Goal: Information Seeking & Learning: Learn about a topic

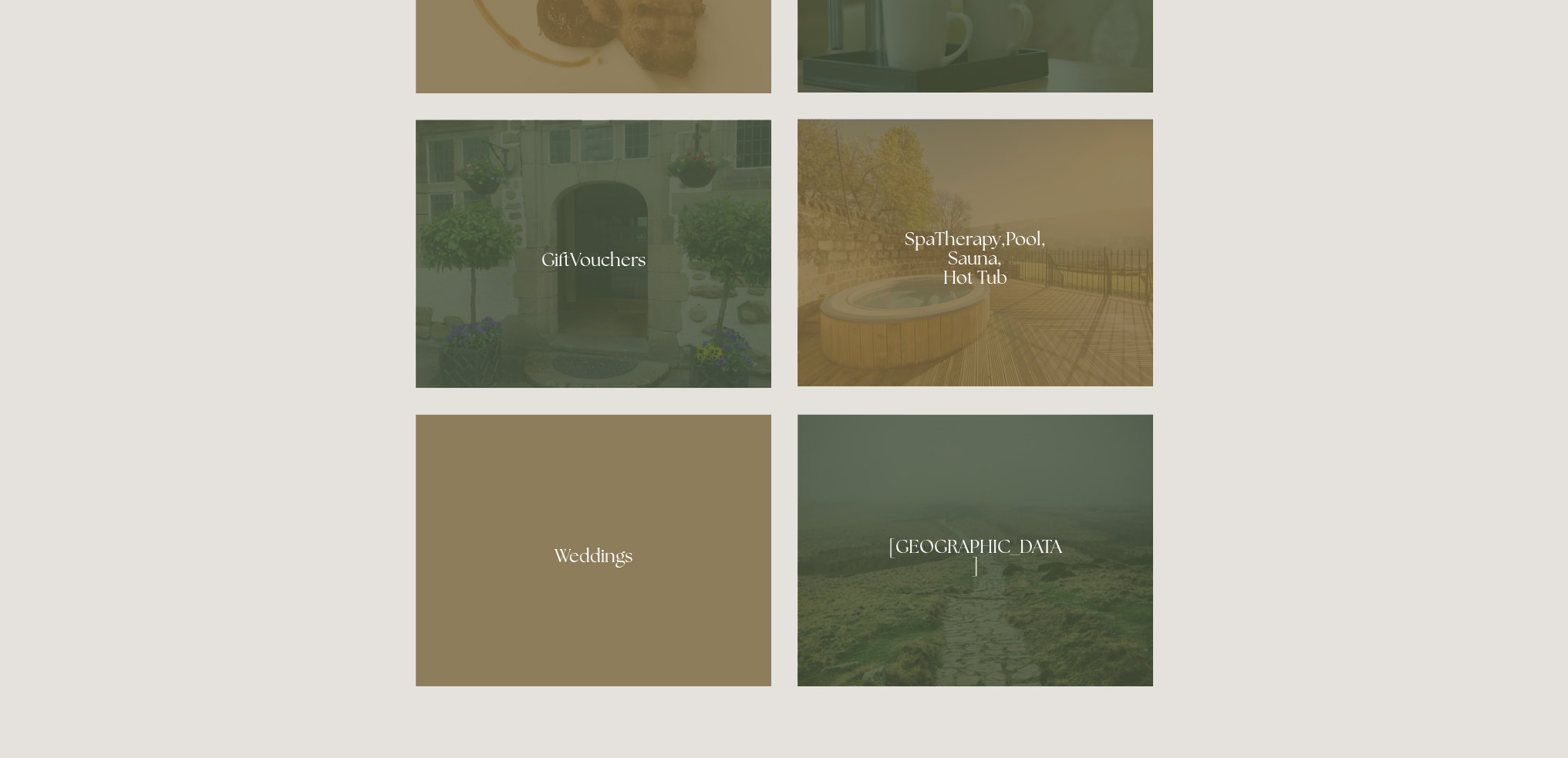
scroll to position [1279, 0]
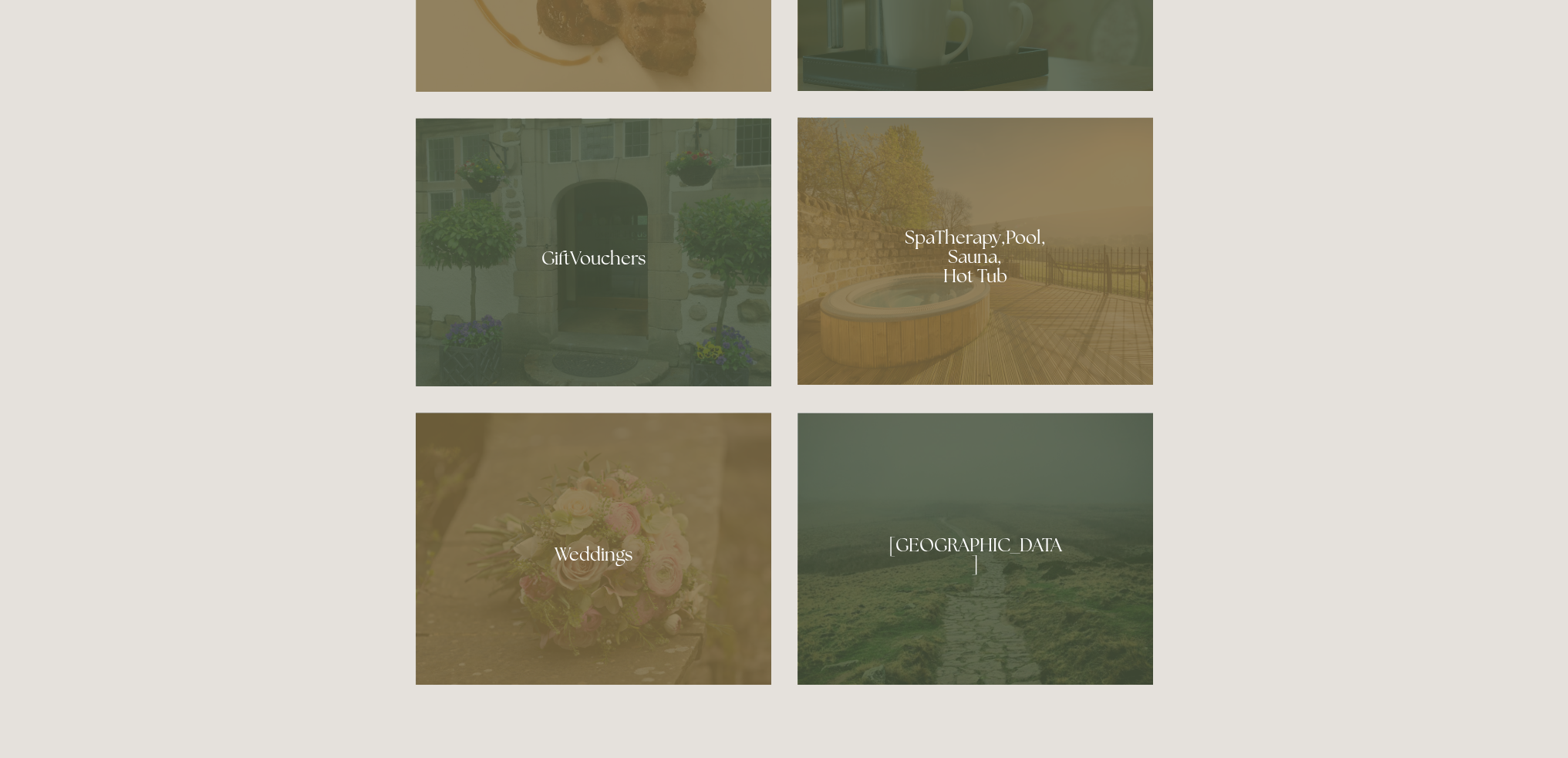
click at [957, 284] on div at bounding box center [976, 251] width 356 height 268
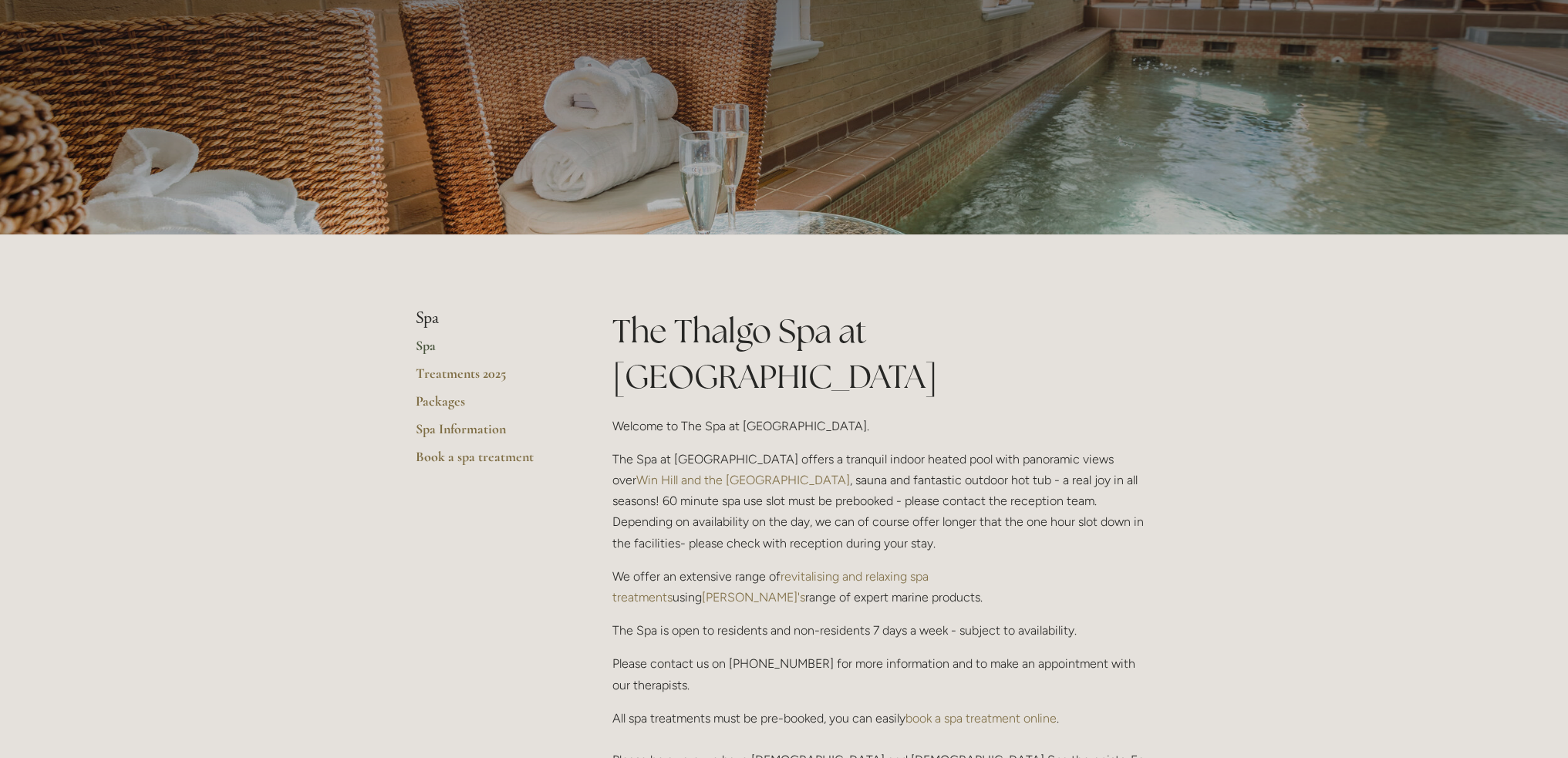
scroll to position [94, 0]
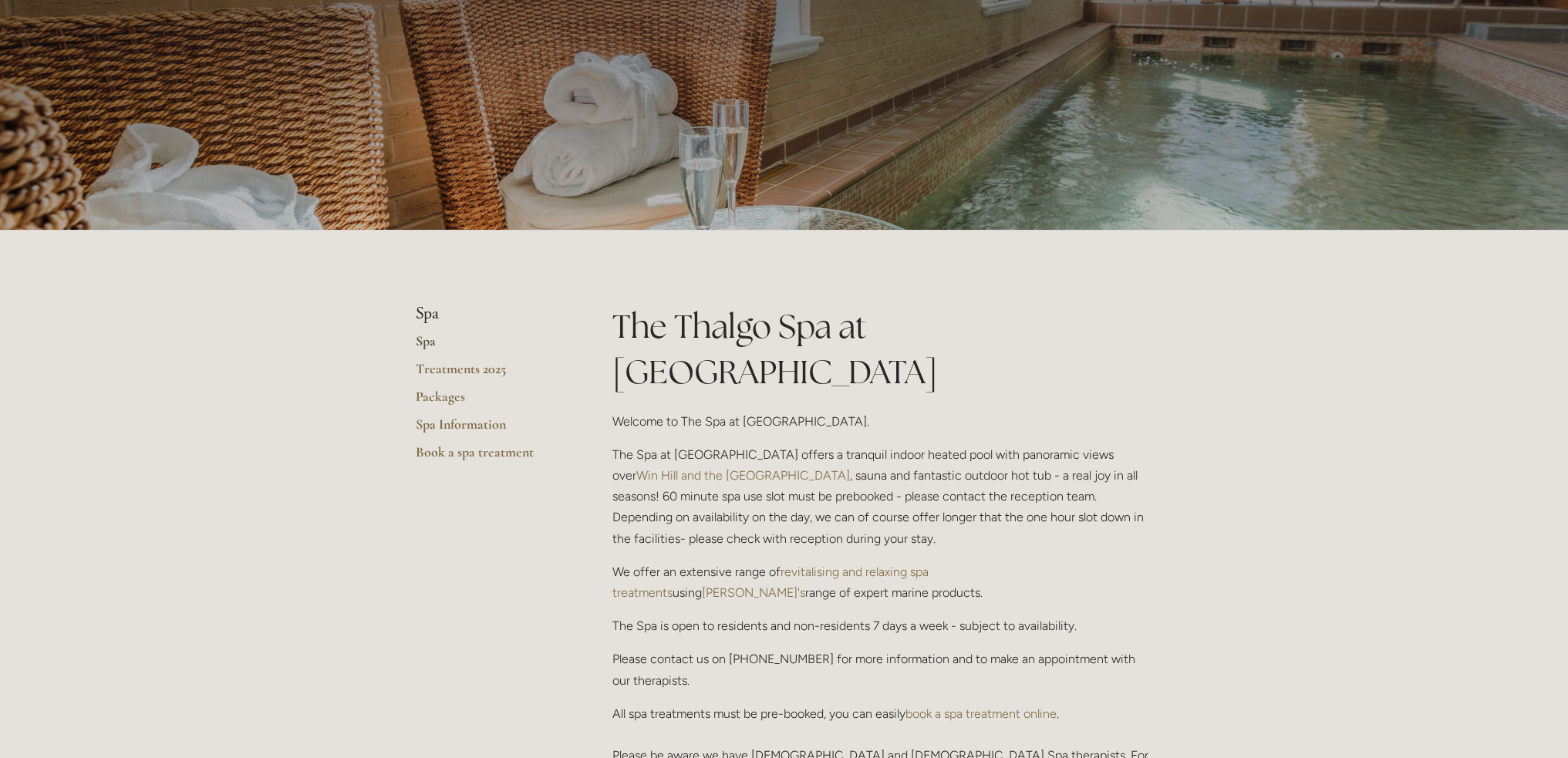
click at [430, 339] on link "Spa" at bounding box center [489, 346] width 148 height 27
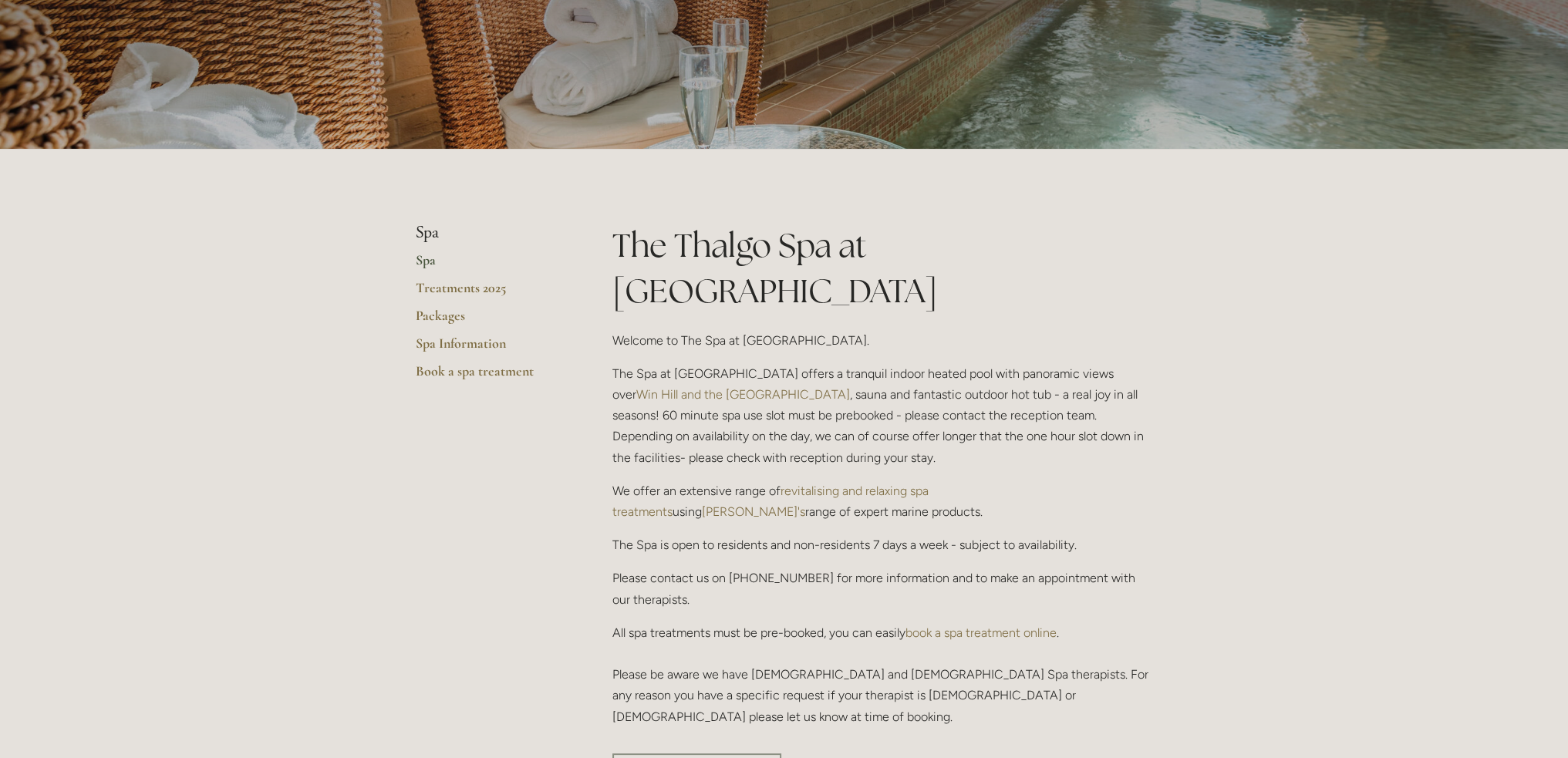
scroll to position [203, 0]
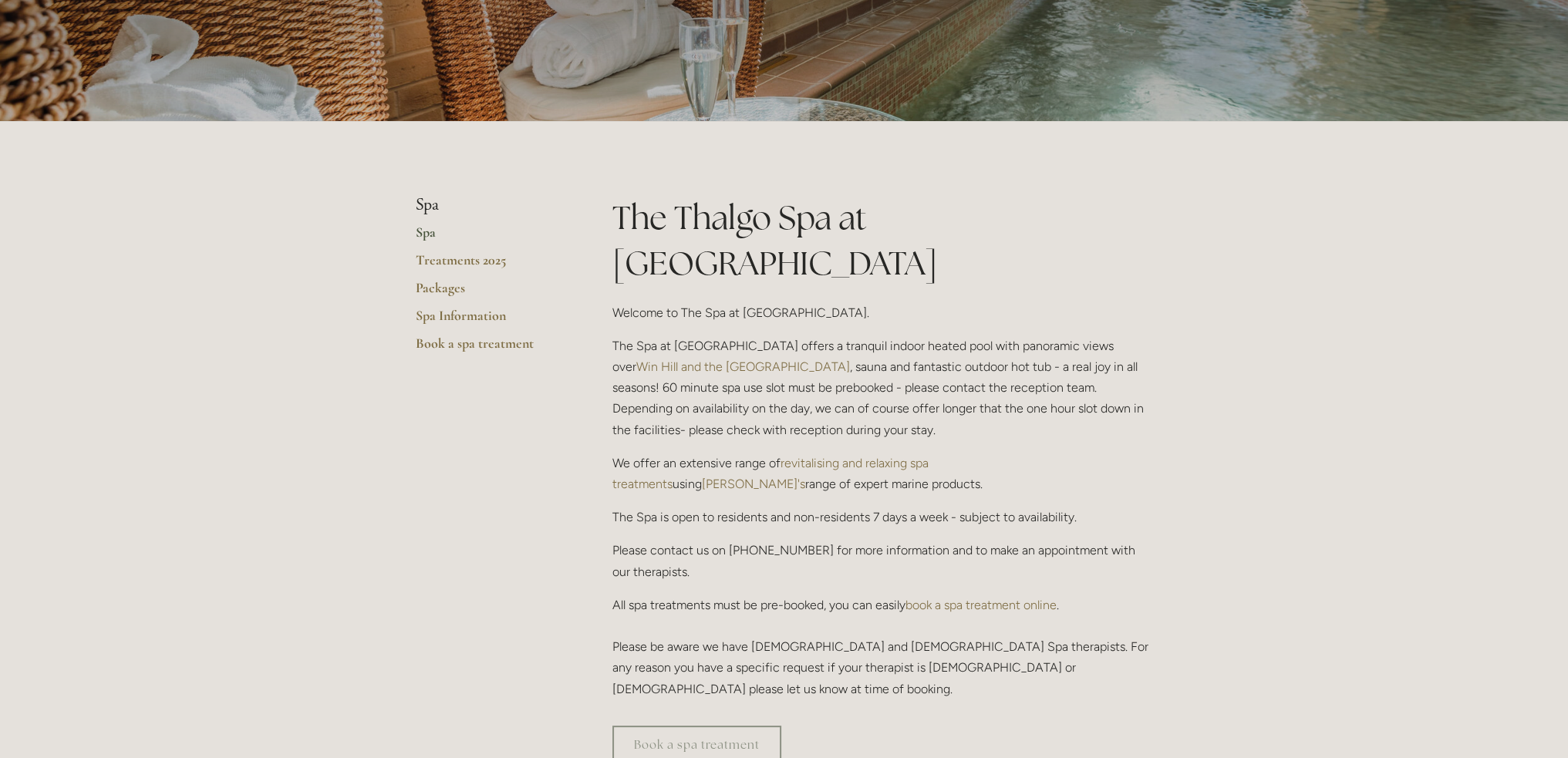
click at [825, 456] on link "revitalising and relaxing spa treatments" at bounding box center [772, 473] width 319 height 36
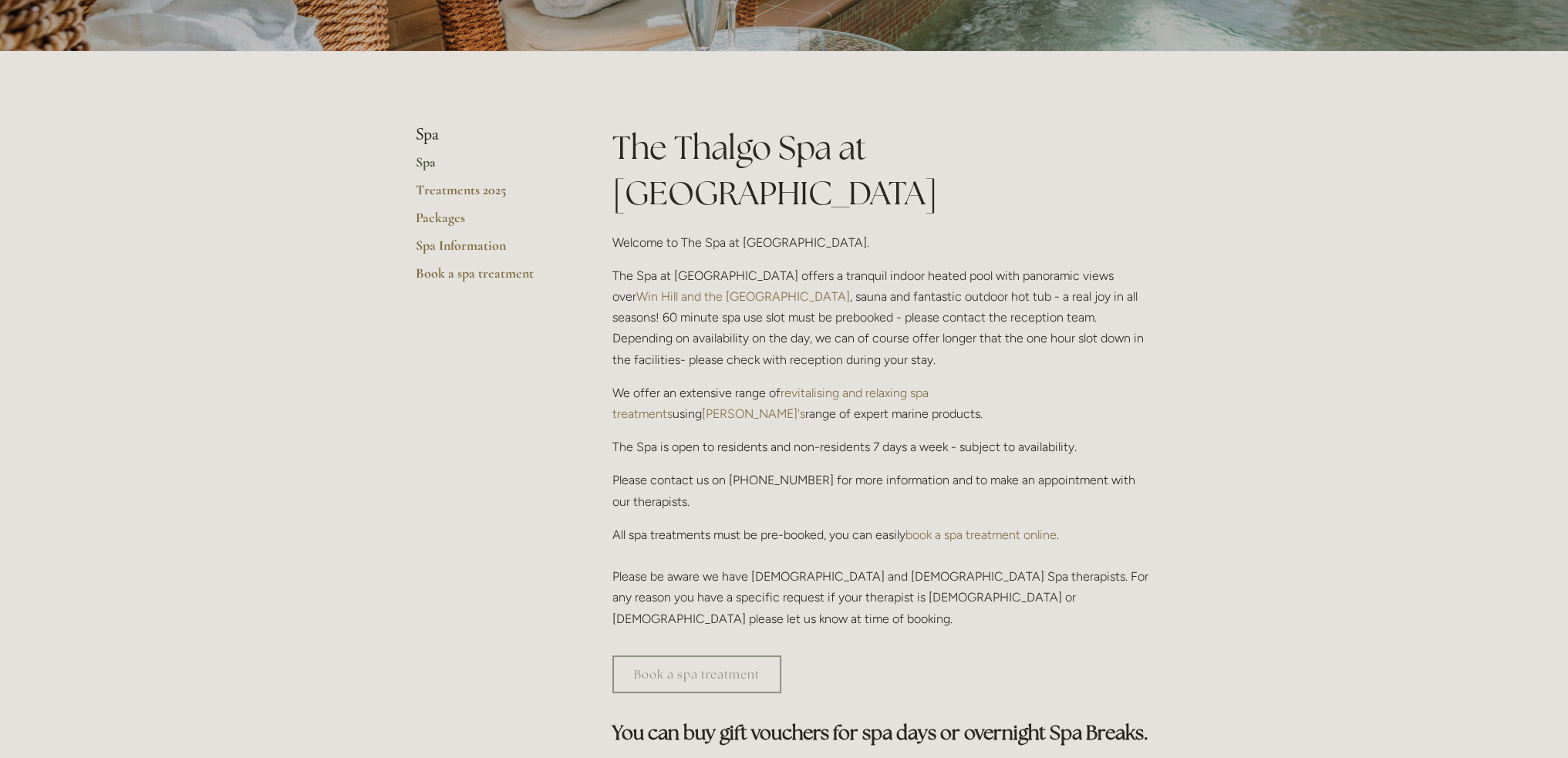
scroll to position [106, 0]
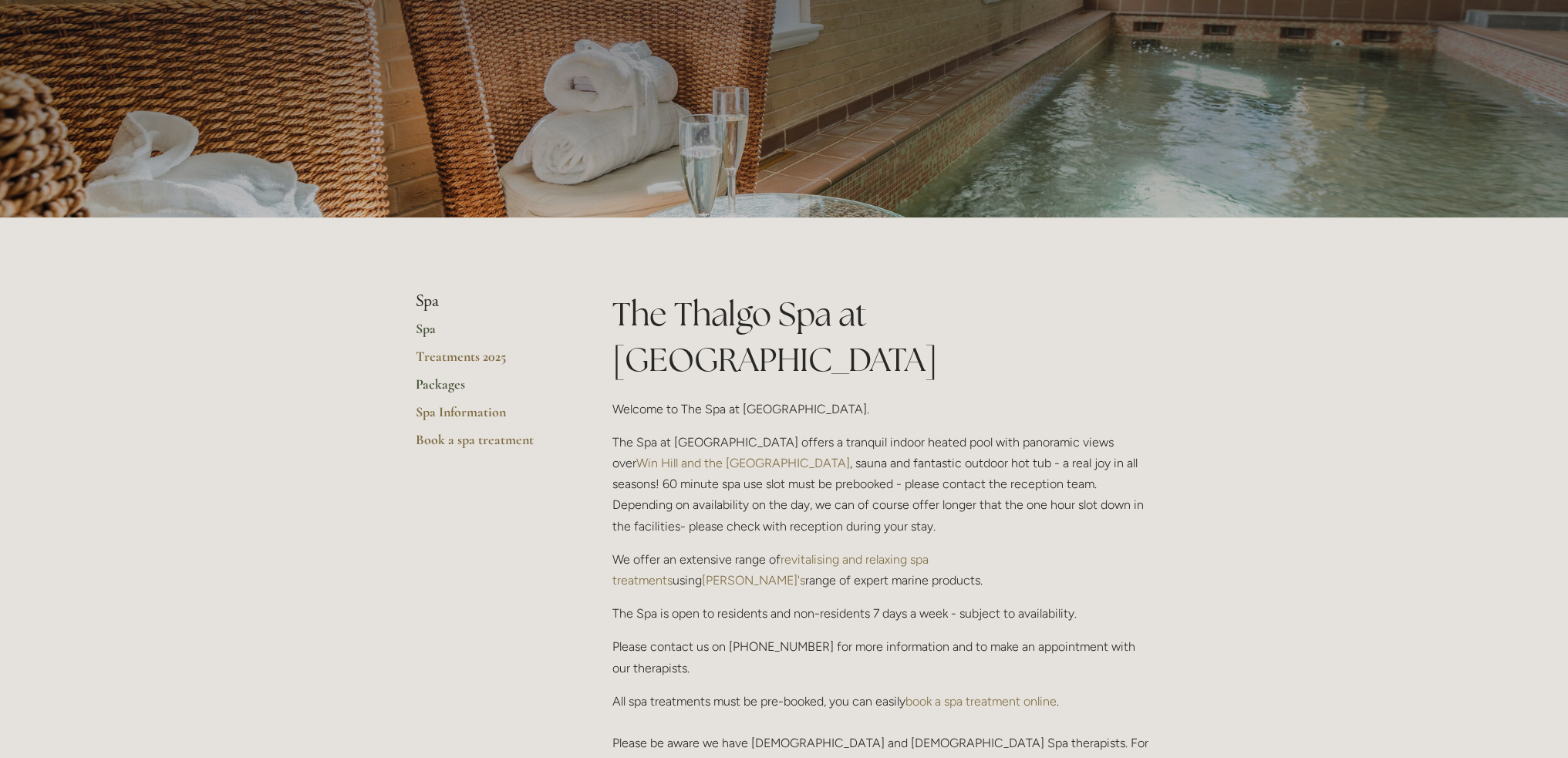
click at [435, 388] on link "Packages" at bounding box center [489, 390] width 148 height 27
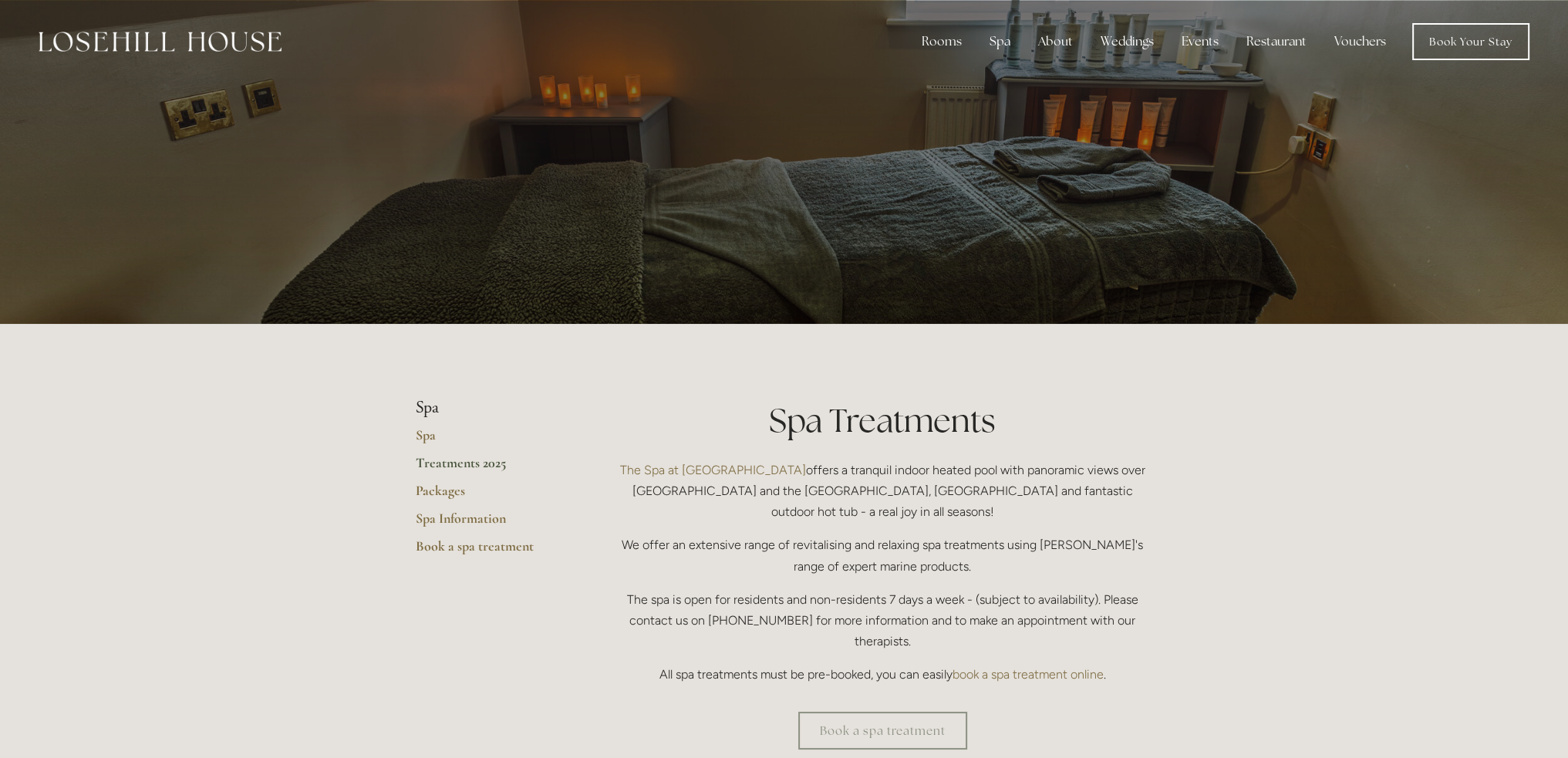
scroll to position [83, 0]
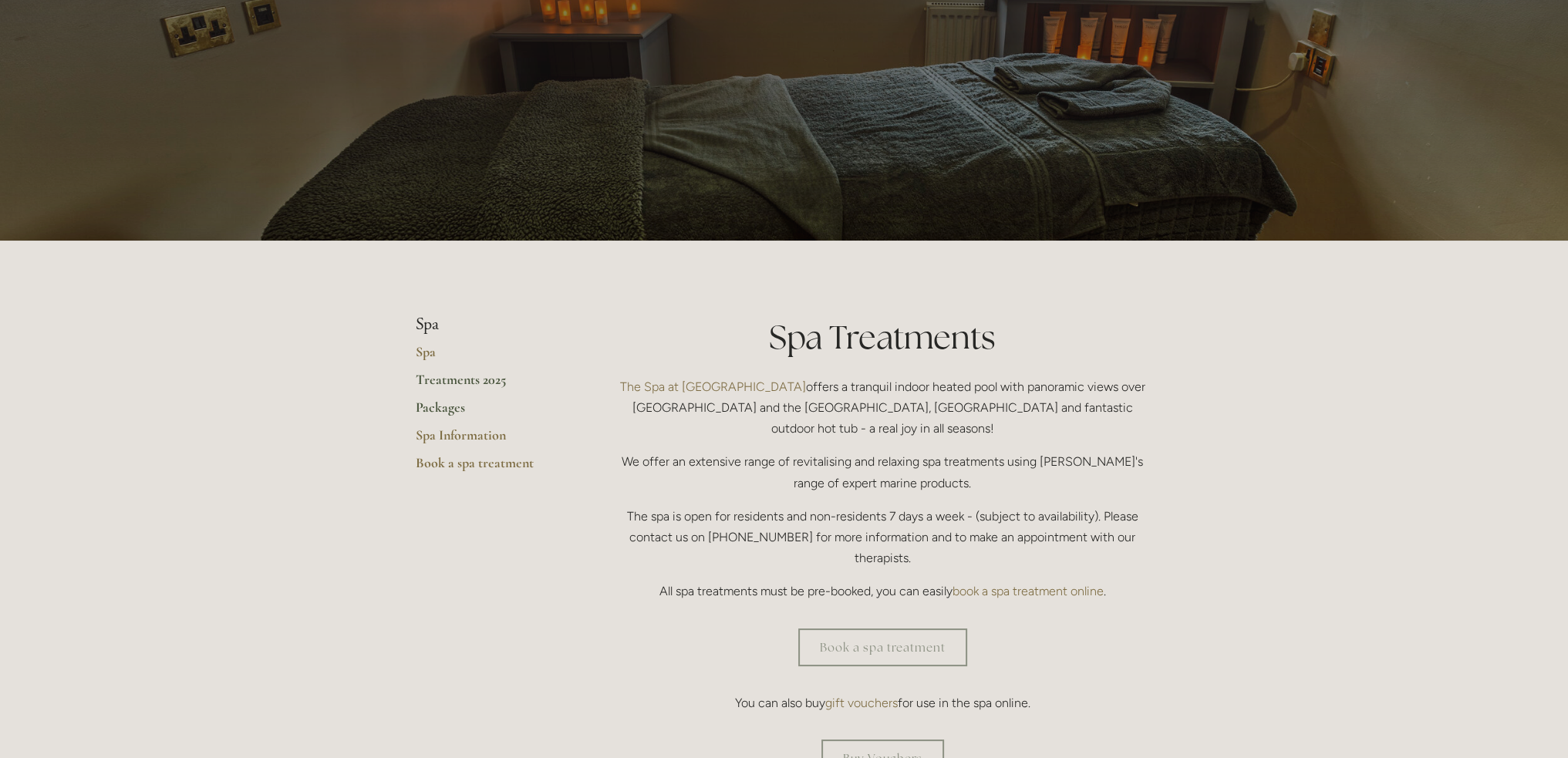
click at [447, 413] on link "Packages" at bounding box center [489, 412] width 148 height 27
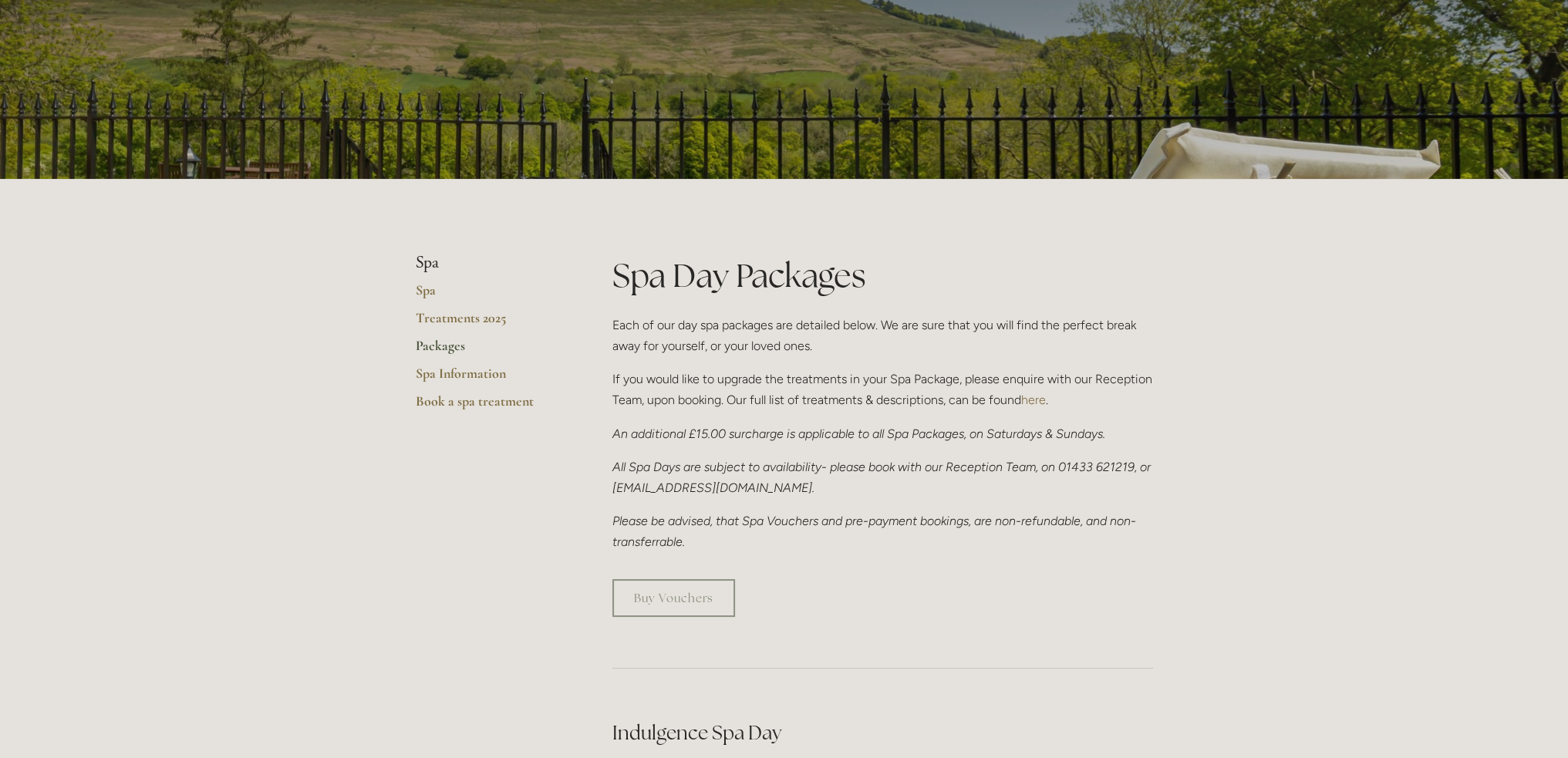
scroll to position [143, 0]
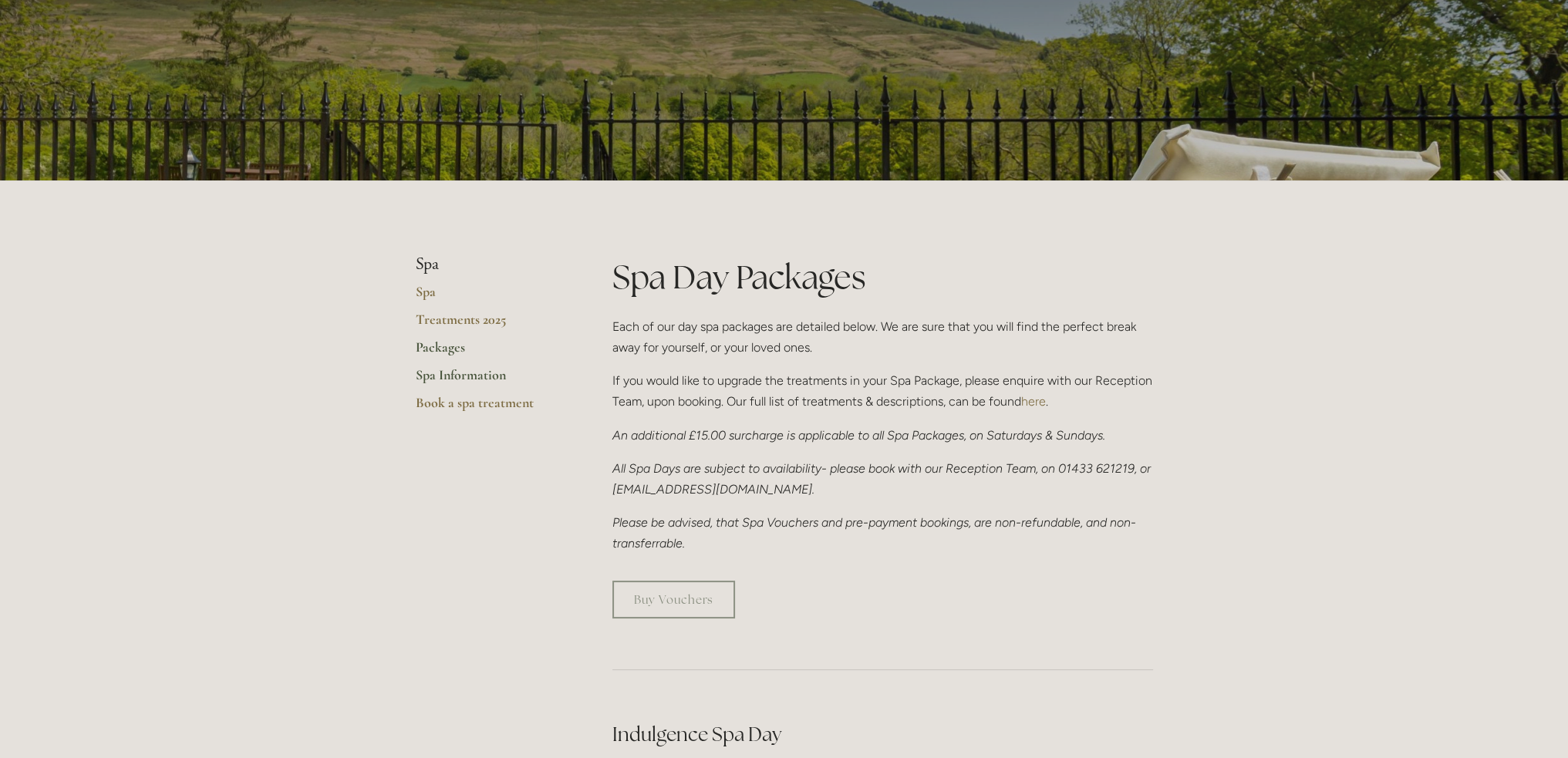
click at [462, 373] on link "Spa Information" at bounding box center [489, 380] width 148 height 27
